Goal: Transaction & Acquisition: Obtain resource

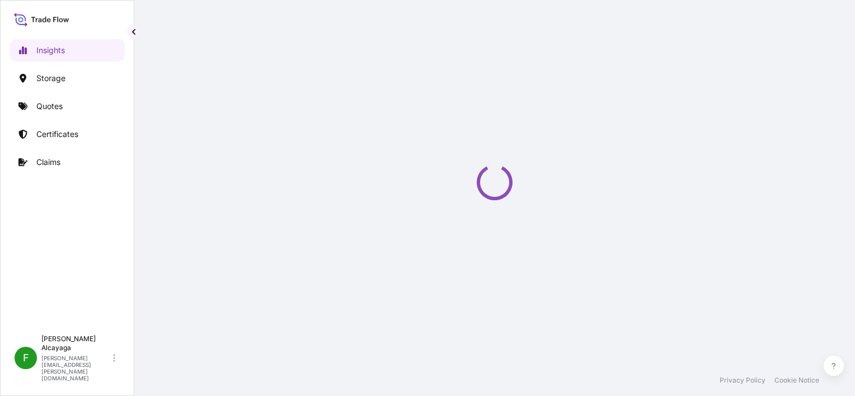
select select "2025"
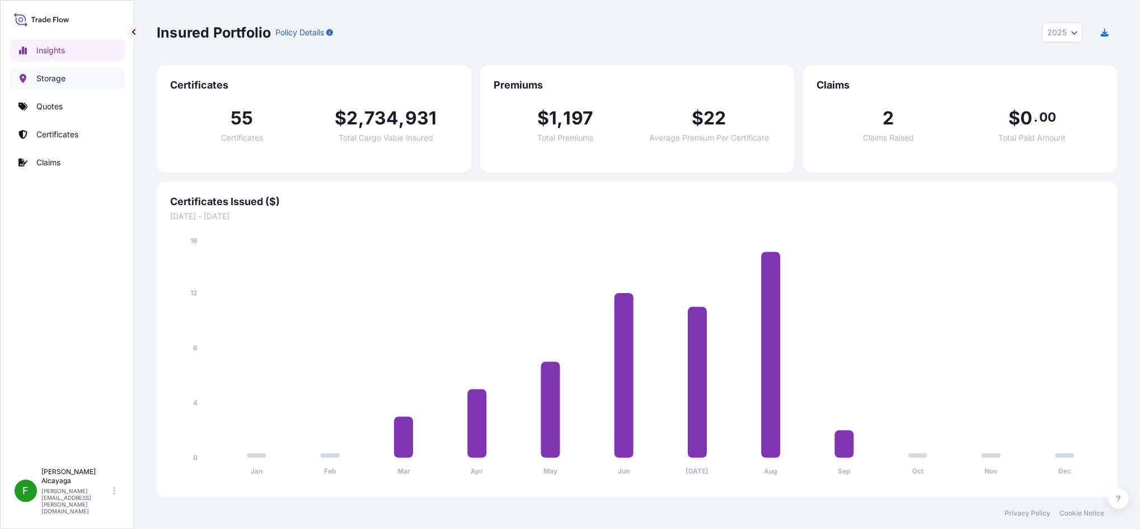
click at [69, 88] on link "Storage" at bounding box center [67, 78] width 115 height 22
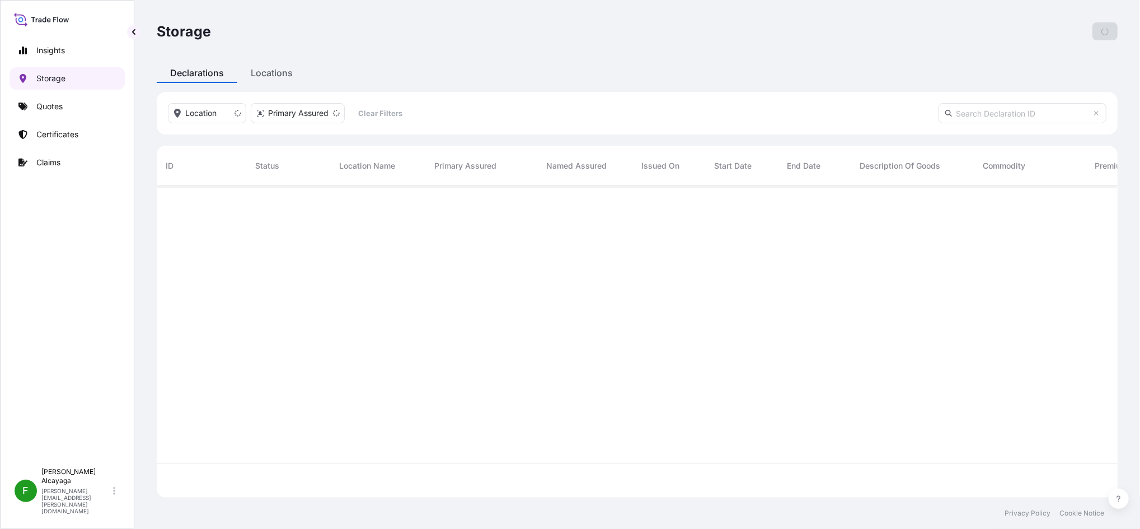
scroll to position [306, 950]
click at [56, 120] on div "Insights Storage Quotes Certificates Claims" at bounding box center [67, 245] width 115 height 433
click at [52, 115] on link "Quotes" at bounding box center [67, 106] width 115 height 22
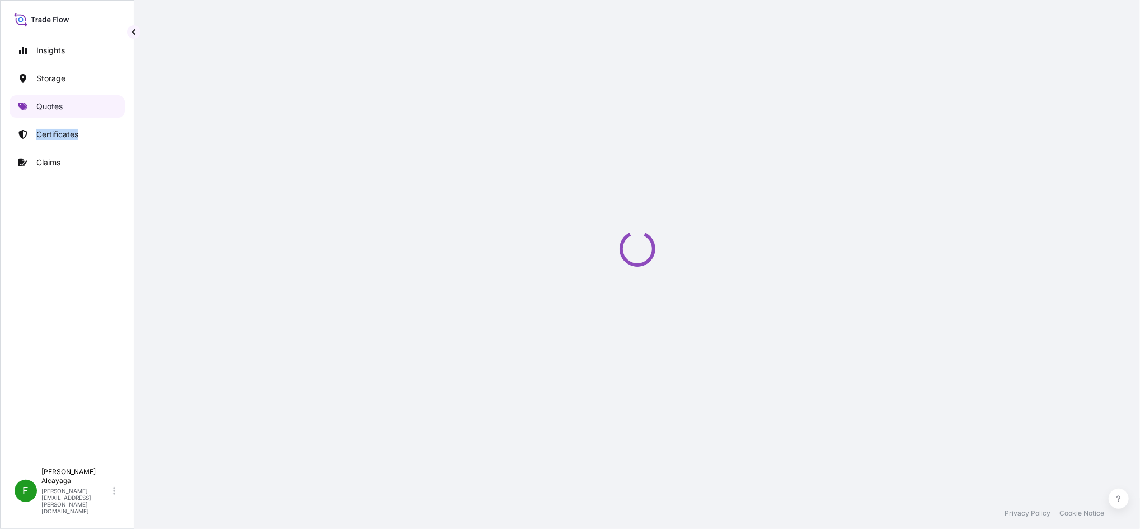
click at [49, 110] on p "Quotes" at bounding box center [49, 106] width 26 height 11
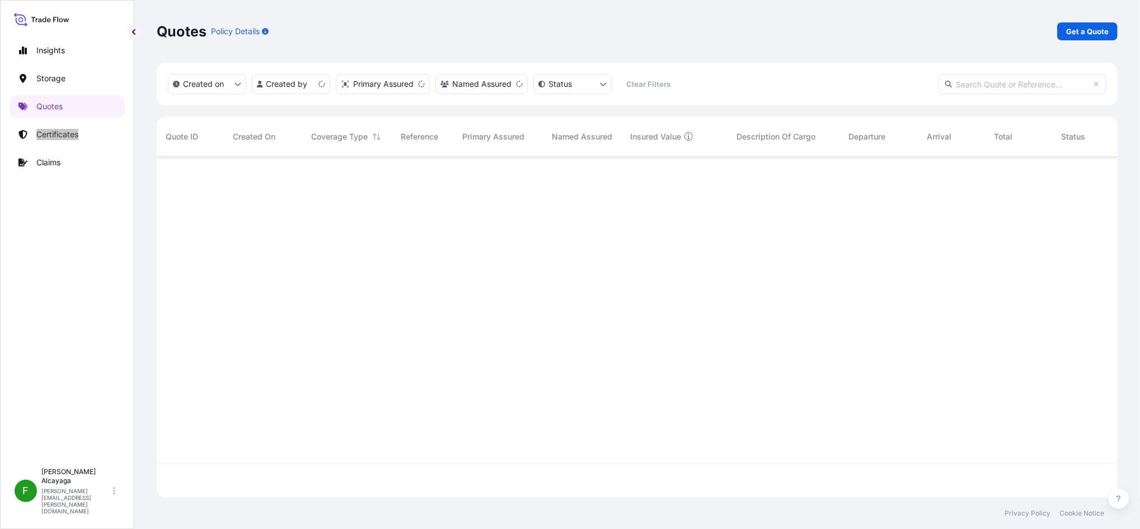
scroll to position [335, 950]
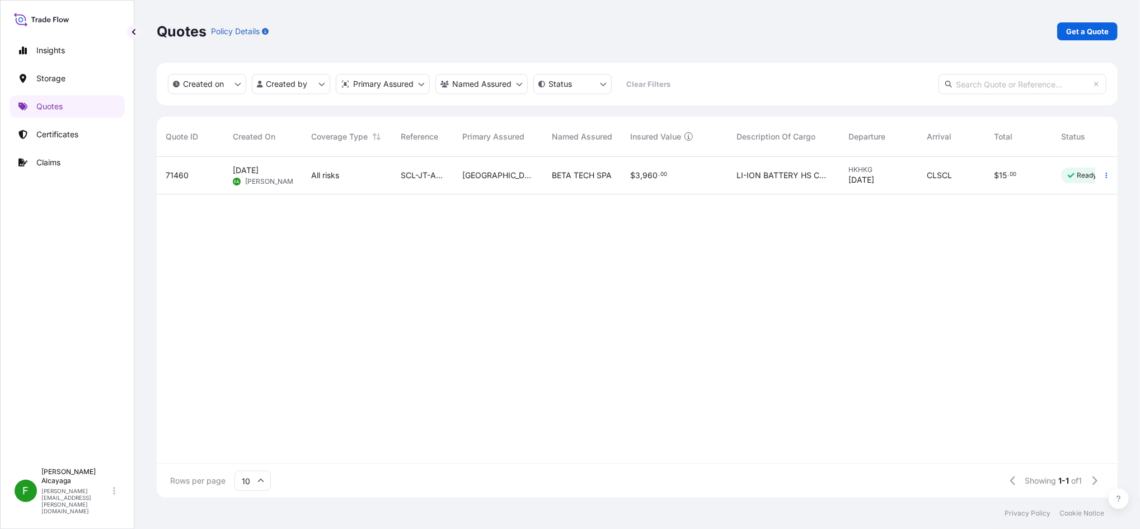
click at [360, 174] on div "All risks" at bounding box center [347, 175] width 72 height 11
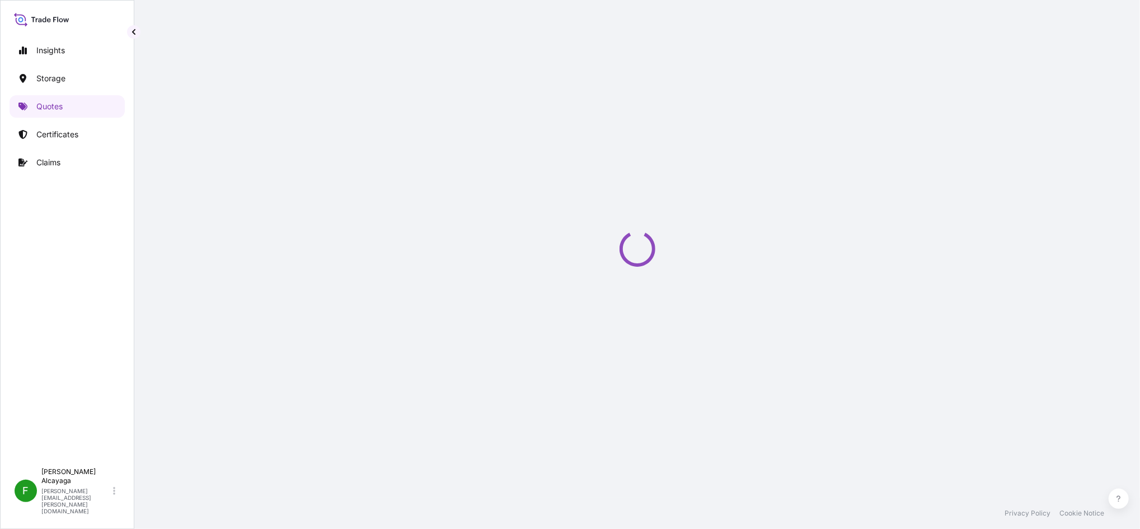
select select "Air"
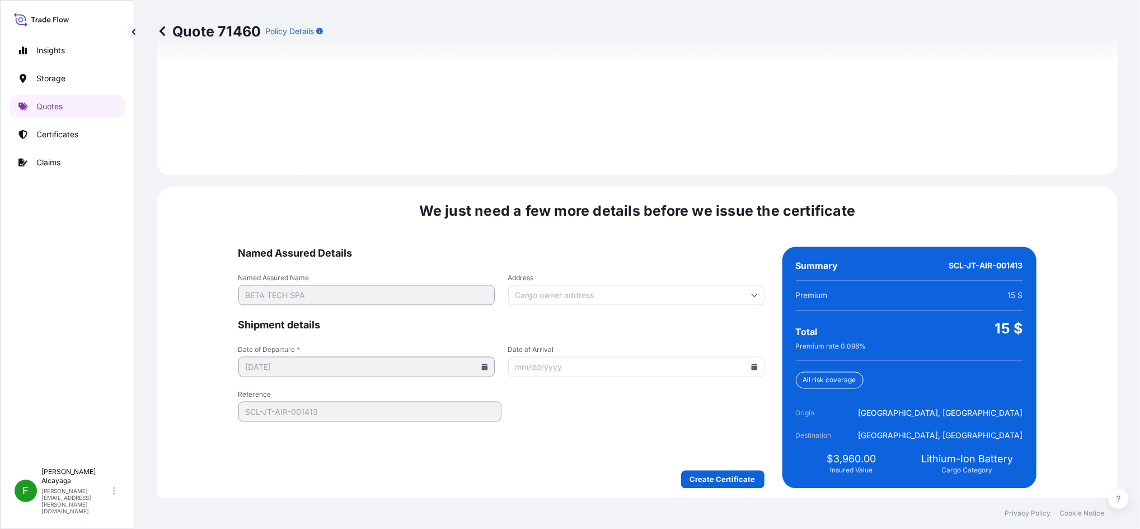
scroll to position [1590, 0]
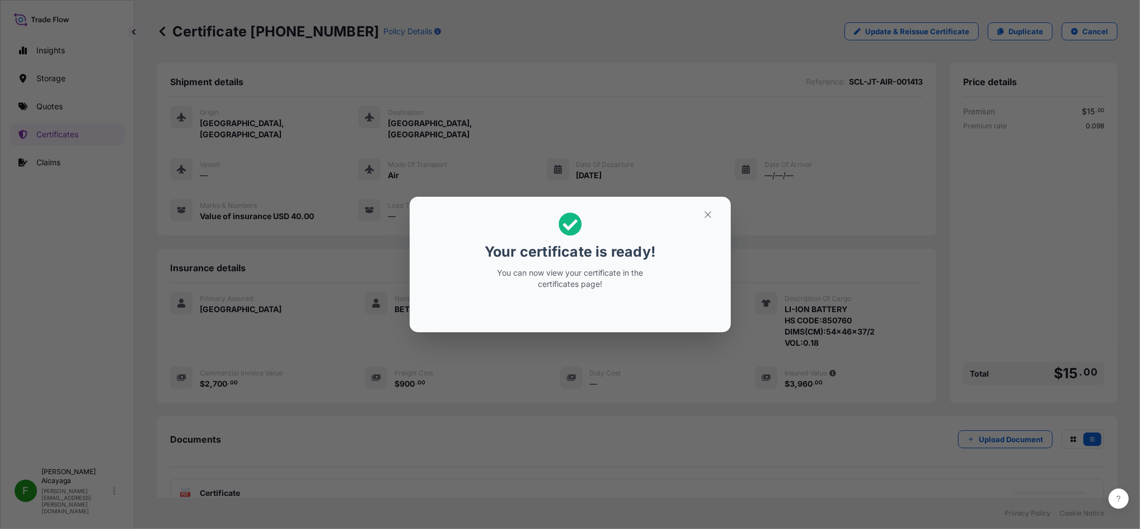
click at [700, 214] on button "button" at bounding box center [708, 214] width 28 height 18
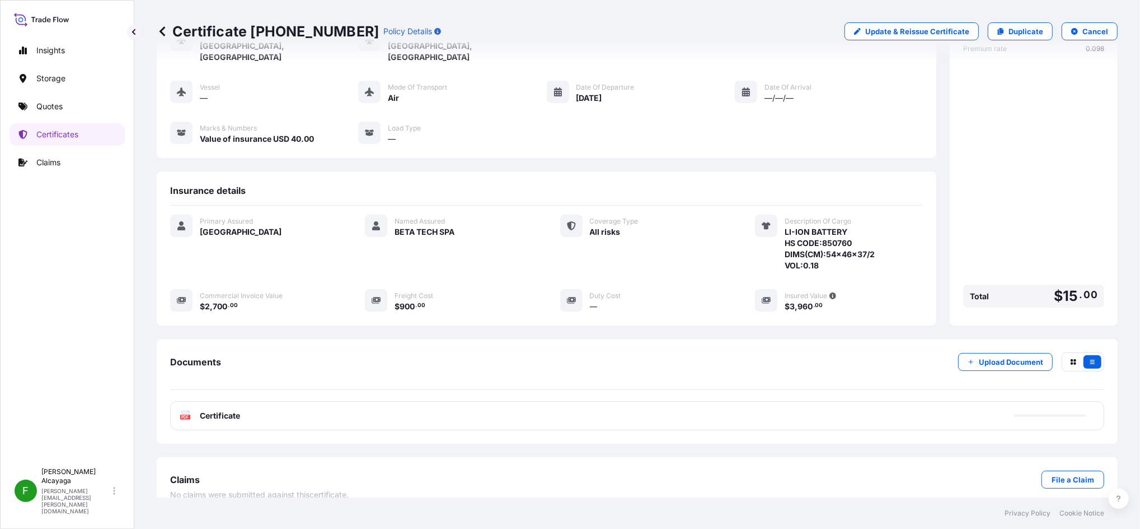
scroll to position [78, 0]
click at [265, 396] on div "PDF Certificate" at bounding box center [637, 414] width 934 height 29
click at [437, 396] on div "PDF Certificate" at bounding box center [637, 414] width 934 height 29
click at [240, 396] on span "Certificate" at bounding box center [220, 414] width 40 height 11
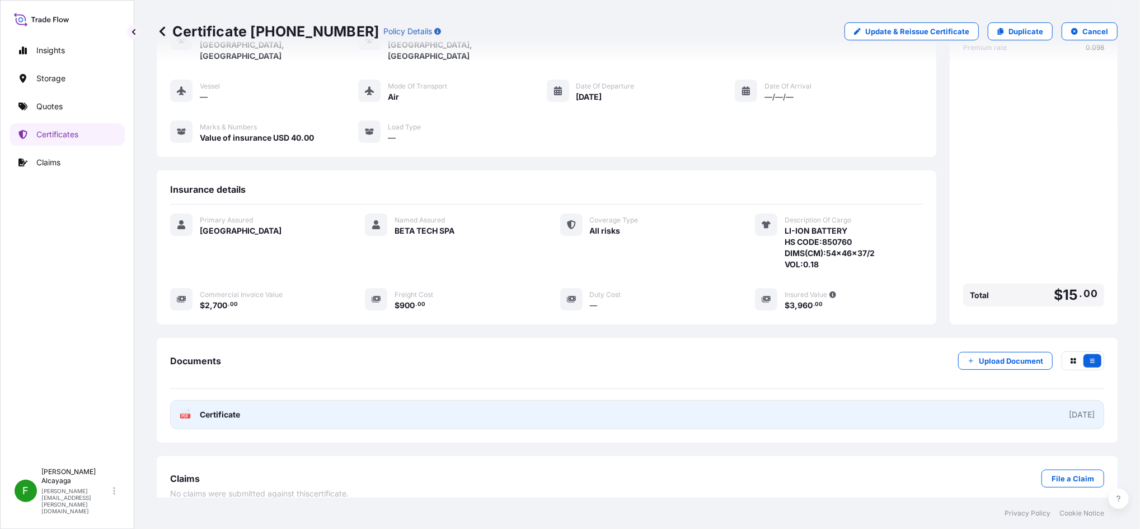
click at [720, 396] on link "PDF Certificate [DATE]" at bounding box center [637, 414] width 934 height 29
